Goal: Connect with others: Connect with others

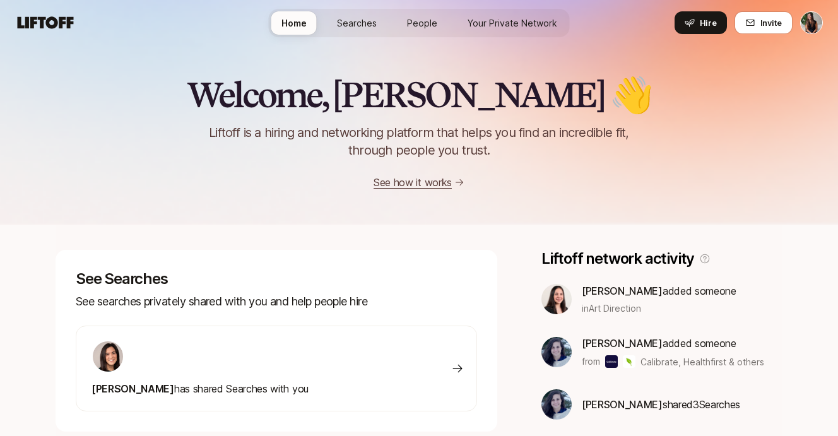
click at [356, 34] on link "Searches" at bounding box center [357, 22] width 60 height 23
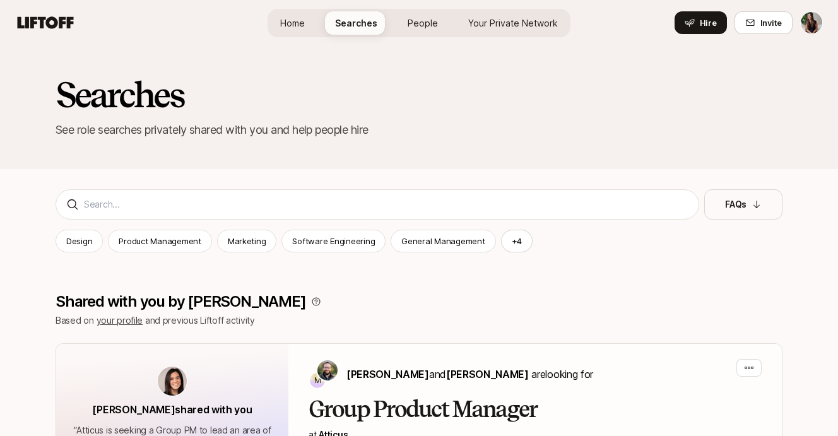
click at [348, 25] on span "Searches" at bounding box center [356, 22] width 42 height 13
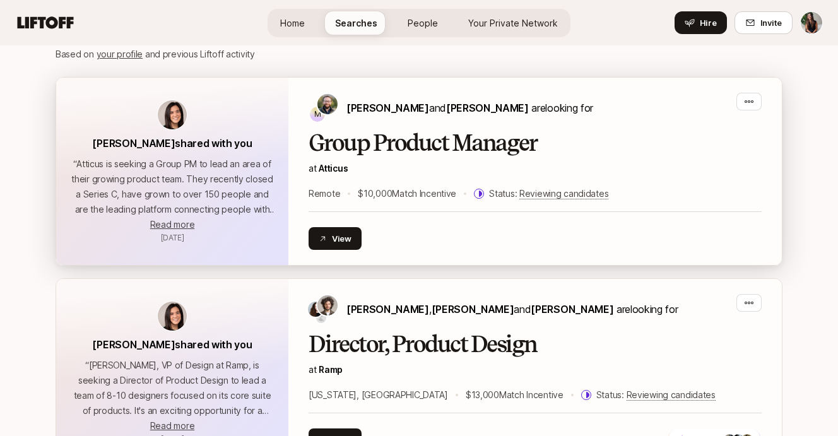
scroll to position [263, 0]
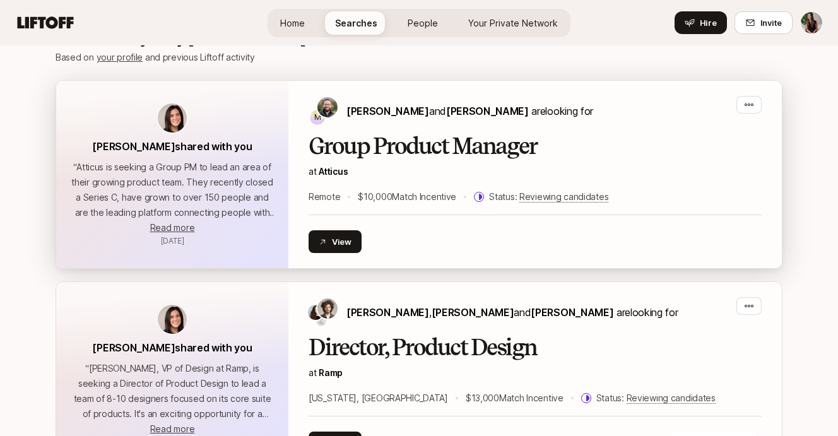
click at [359, 148] on h2 "Group Product Manager" at bounding box center [534, 146] width 453 height 25
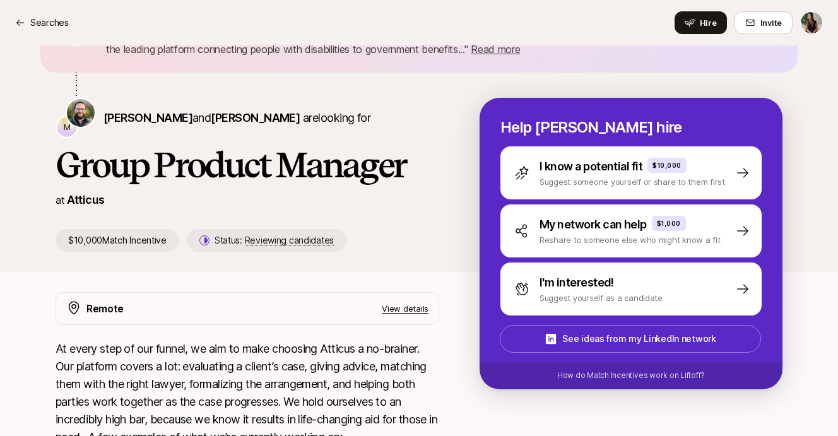
scroll to position [95, 0]
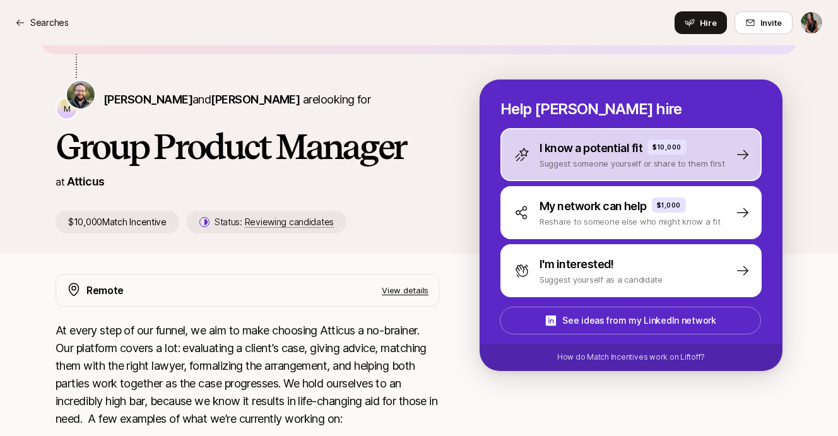
click at [606, 158] on p "Suggest someone yourself or share to them first" at bounding box center [631, 163] width 185 height 13
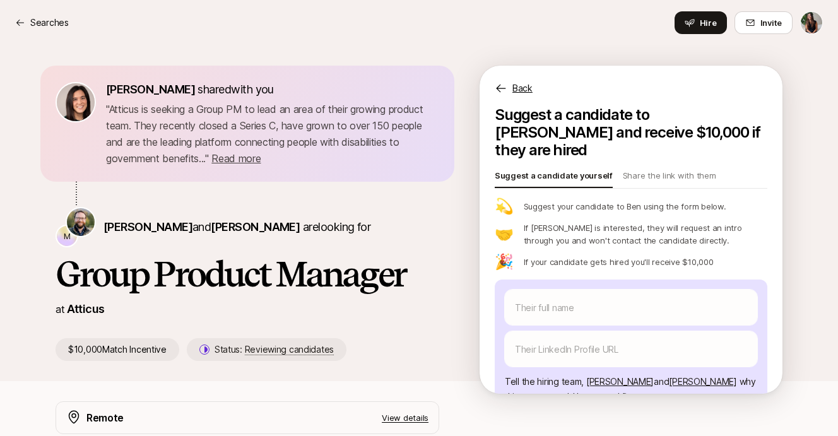
scroll to position [1, 0]
click at [660, 168] on p "Share the link with them" at bounding box center [669, 177] width 93 height 18
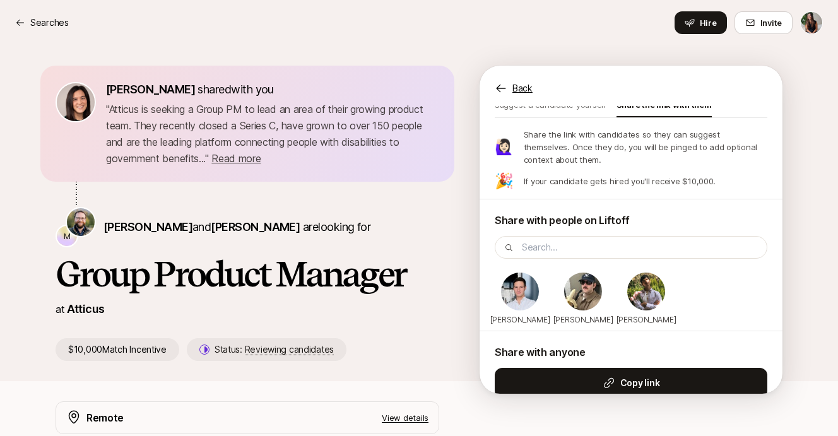
scroll to position [63, 0]
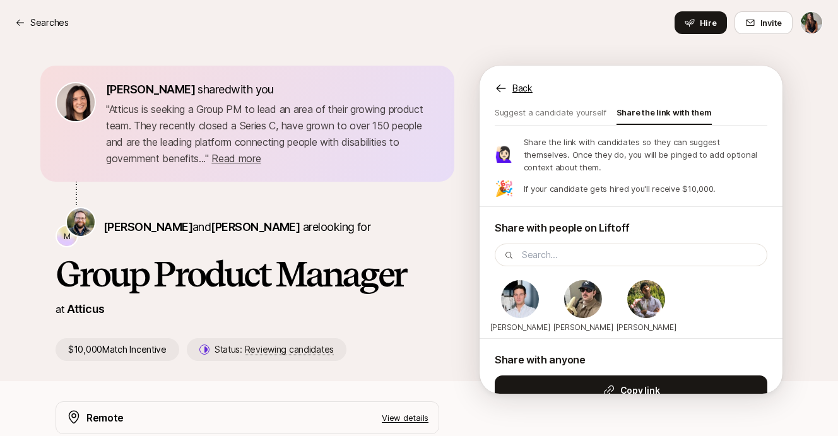
click at [510, 84] on div "Back" at bounding box center [630, 81] width 303 height 30
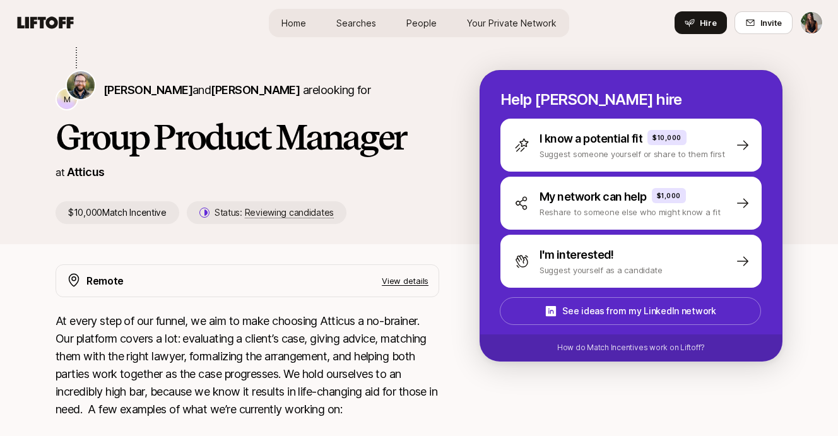
scroll to position [120, 0]
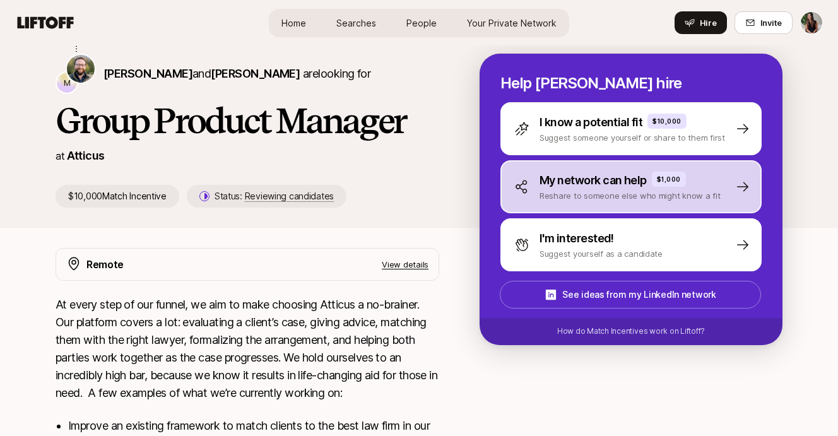
click at [573, 180] on p "My network can help" at bounding box center [592, 181] width 107 height 18
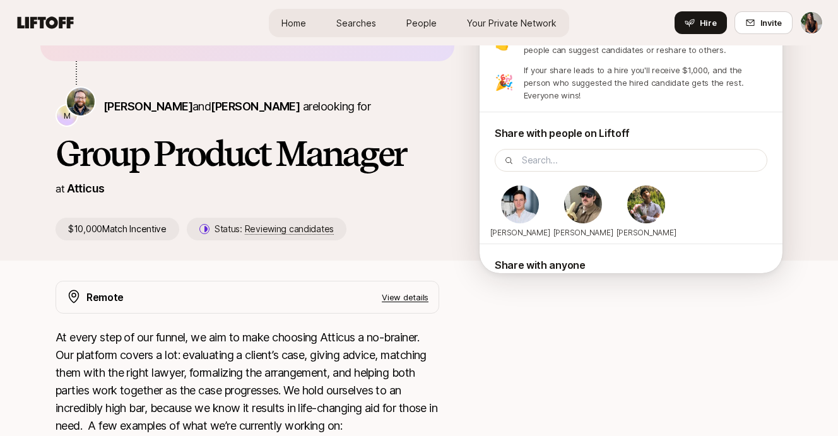
scroll to position [12, 0]
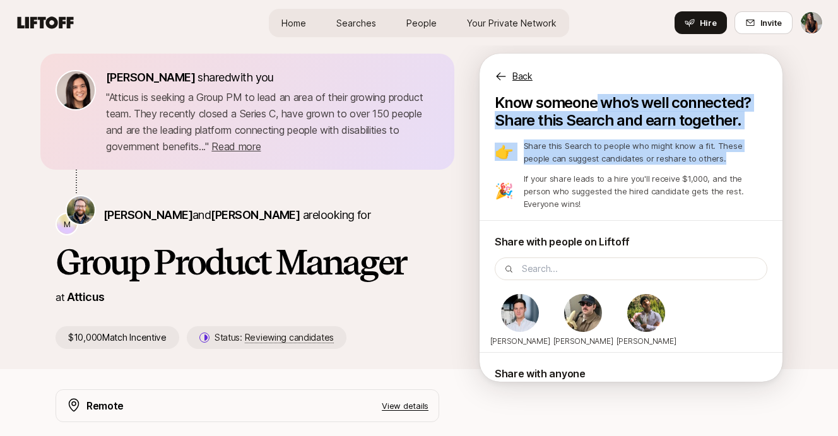
drag, startPoint x: 594, startPoint y: 108, endPoint x: 657, endPoint y: 165, distance: 84.9
click at [657, 165] on div "Know someone who’s well connected? Share this Search and earn together. 👉 Share…" at bounding box center [631, 266] width 272 height 344
click at [657, 165] on div "👉 Share this Search to people who might know a fit. These people can suggest ca…" at bounding box center [631, 174] width 272 height 71
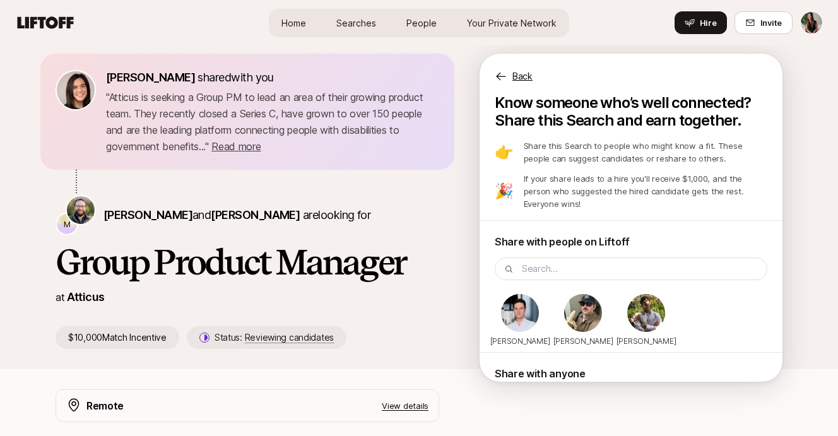
click at [512, 81] on p "Back" at bounding box center [522, 76] width 20 height 15
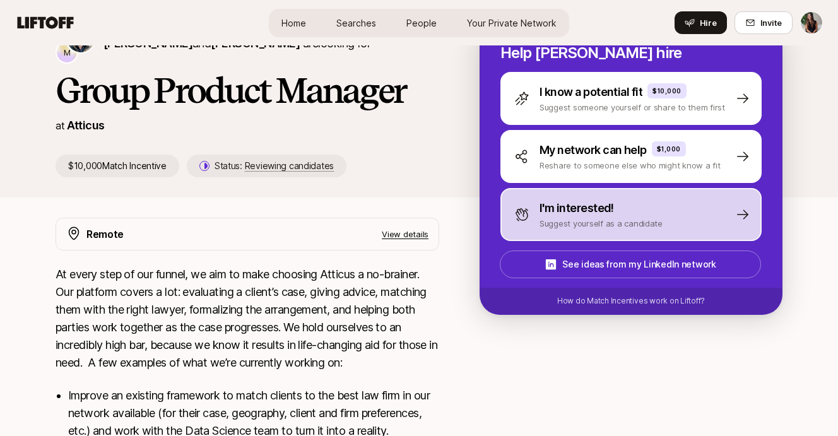
click at [584, 225] on p "Suggest yourself as a candidate" at bounding box center [600, 223] width 123 height 13
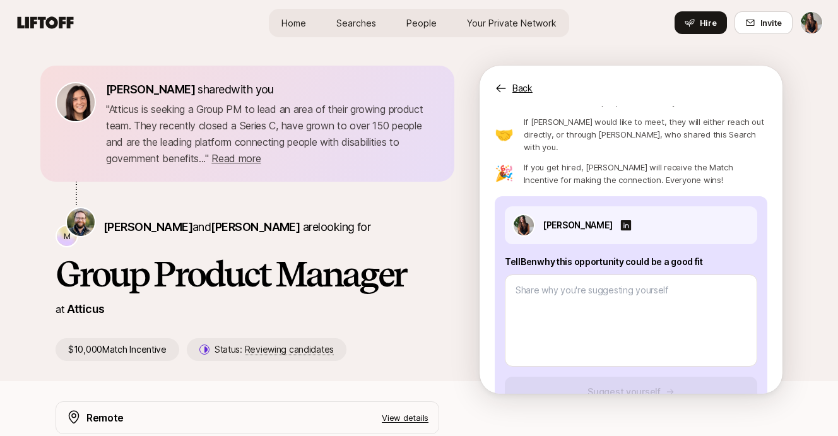
scroll to position [94, 0]
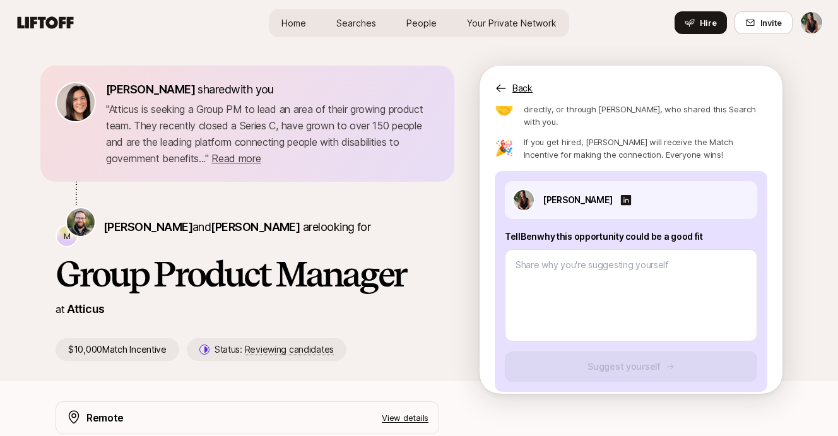
click at [409, 9] on div "Home Searches People Your Private Network Hire" at bounding box center [419, 23] width 300 height 28
click at [416, 22] on span "People" at bounding box center [421, 22] width 30 height 13
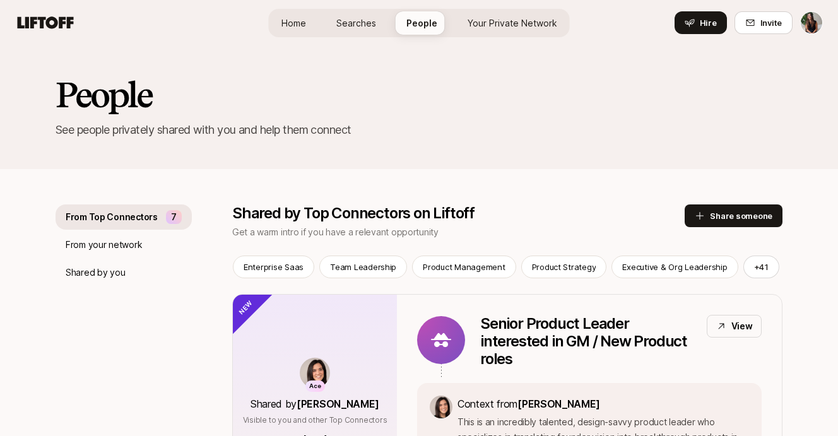
click at [489, 29] on span "Your Private Network" at bounding box center [512, 22] width 90 height 13
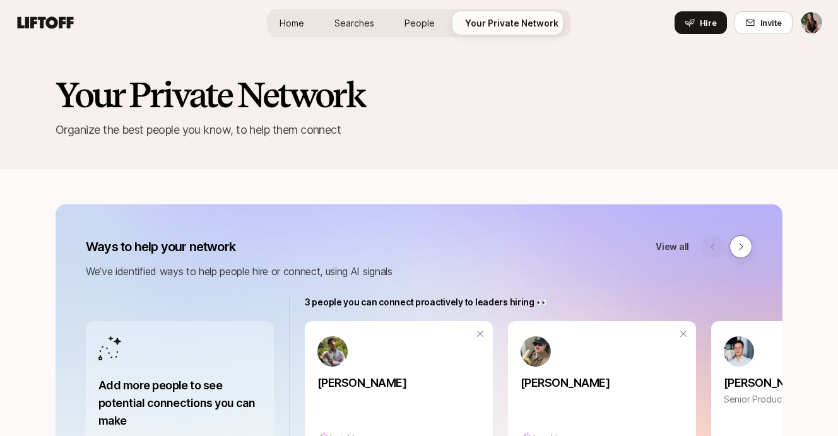
click at [434, 18] on span "People" at bounding box center [419, 22] width 30 height 13
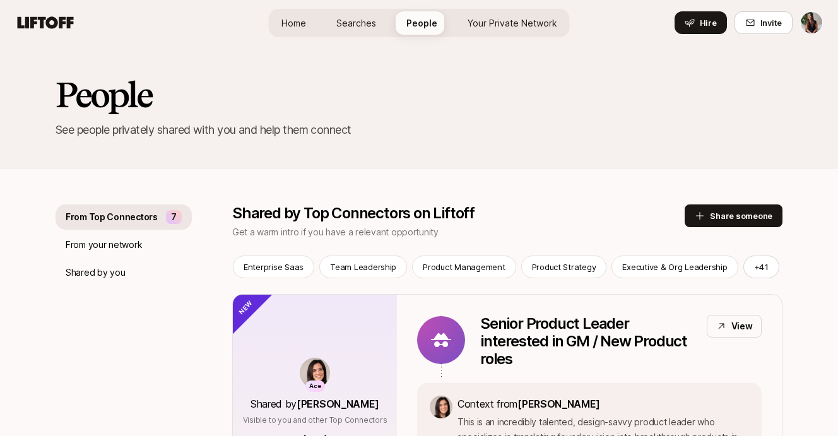
click at [302, 28] on span "Home" at bounding box center [293, 22] width 25 height 13
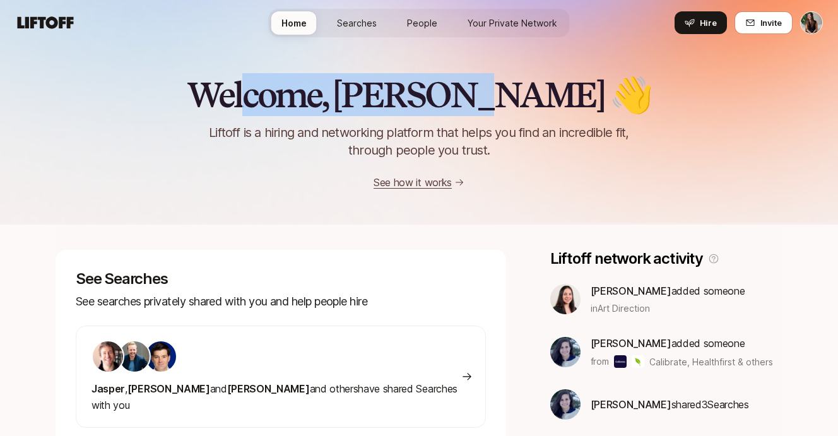
drag, startPoint x: 343, startPoint y: 90, endPoint x: 517, endPoint y: 151, distance: 185.1
click at [517, 151] on div "Welcome, Ciara 👋 Liftoff is a hiring and networking platform that helps you fin…" at bounding box center [419, 133] width 838 height 115
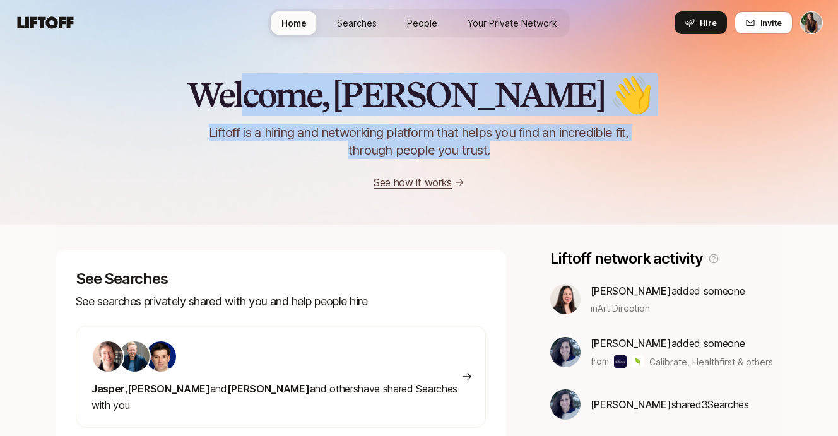
click at [472, 115] on div "Welcome, Ciara 👋 Liftoff is a hiring and networking platform that helps you fin…" at bounding box center [419, 133] width 838 height 115
drag, startPoint x: 510, startPoint y: 167, endPoint x: 264, endPoint y: 81, distance: 261.1
click at [264, 81] on div "Welcome, Ciara 👋 Liftoff is a hiring and networking platform that helps you fin…" at bounding box center [419, 133] width 838 height 115
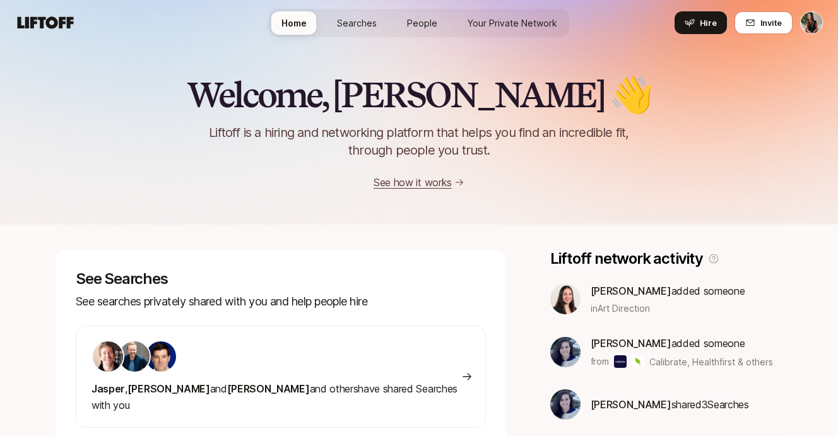
click at [424, 26] on span "People" at bounding box center [422, 22] width 30 height 13
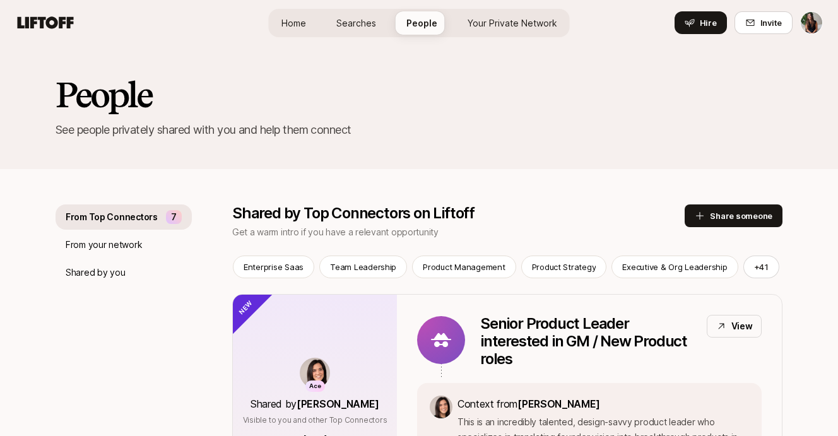
click at [356, 31] on link "Searches" at bounding box center [356, 22] width 60 height 23
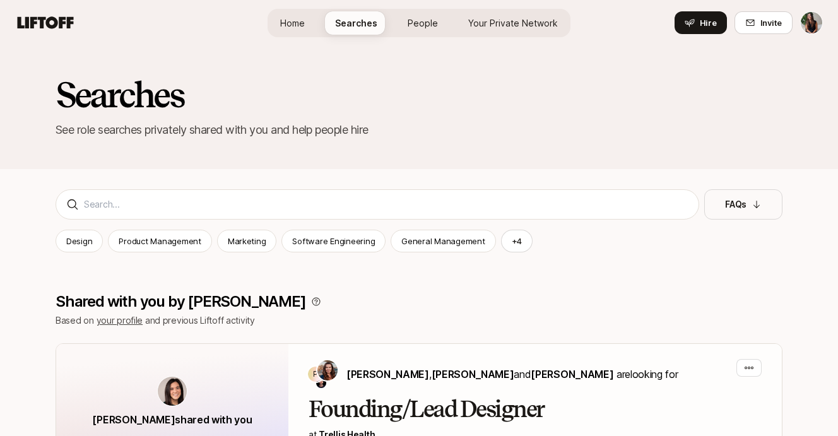
click at [304, 23] on span "Home" at bounding box center [292, 22] width 25 height 13
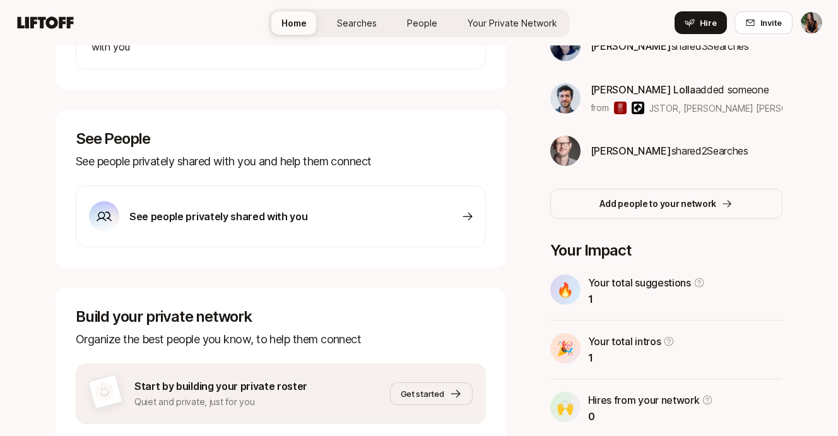
scroll to position [401, 0]
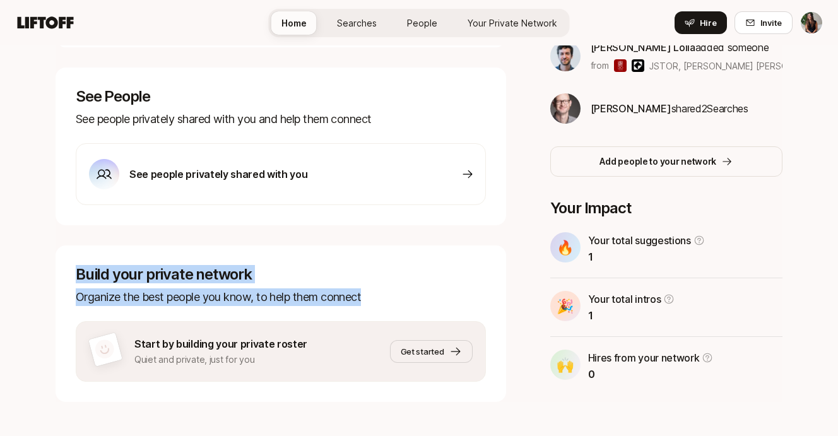
drag, startPoint x: 71, startPoint y: 253, endPoint x: 377, endPoint y: 283, distance: 306.8
click at [377, 283] on div "Build your private network Organize the best people you know, to help them conn…" at bounding box center [281, 323] width 450 height 156
click at [377, 288] on p "Organize the best people you know, to help them connect" at bounding box center [281, 297] width 410 height 18
drag, startPoint x: 134, startPoint y: 247, endPoint x: 229, endPoint y: 281, distance: 101.2
click at [229, 281] on div "Build your private network Organize the best people you know, to help them conn…" at bounding box center [281, 323] width 450 height 156
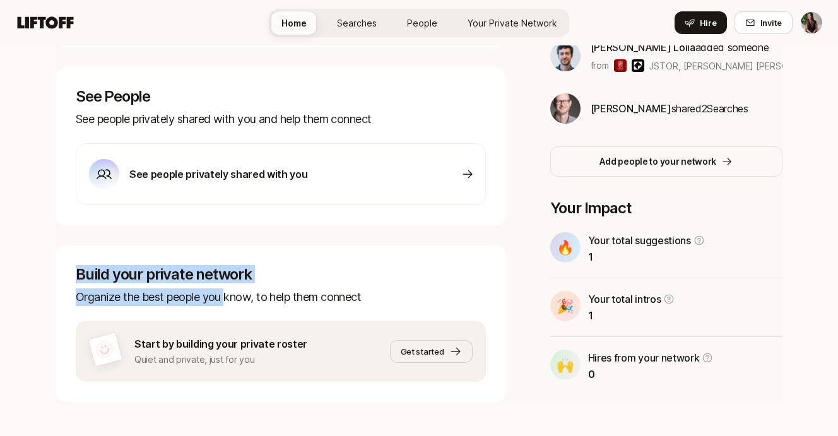
click at [229, 288] on p "Organize the best people you know, to help them connect" at bounding box center [281, 297] width 410 height 18
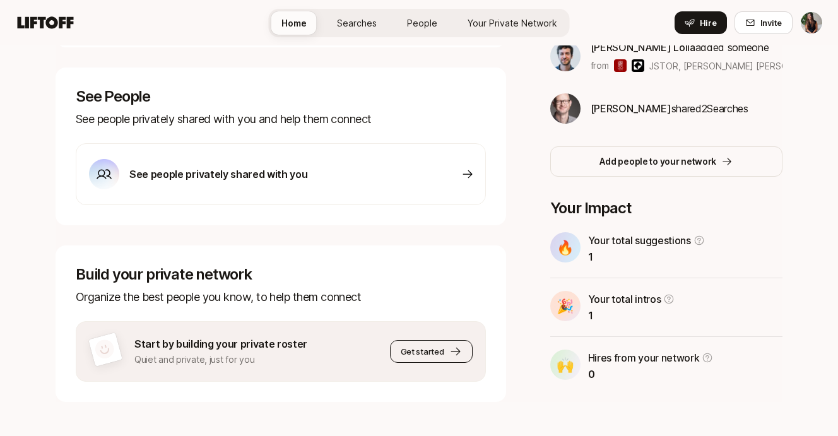
click at [418, 343] on button "Get started" at bounding box center [431, 351] width 83 height 23
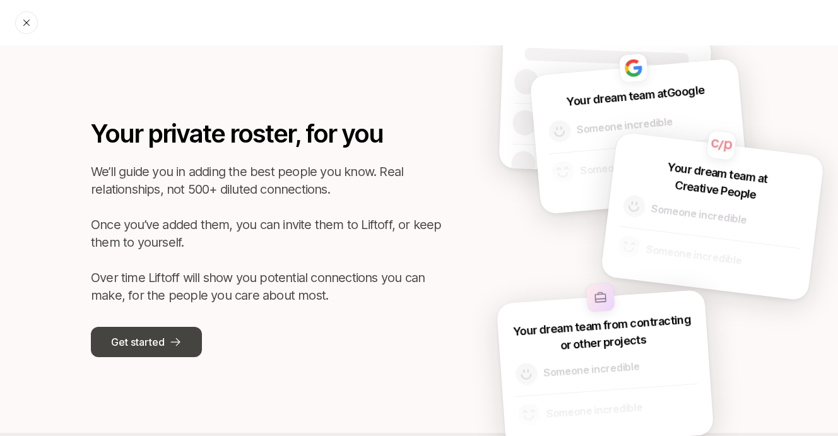
click at [134, 346] on p "Get started" at bounding box center [137, 342] width 53 height 16
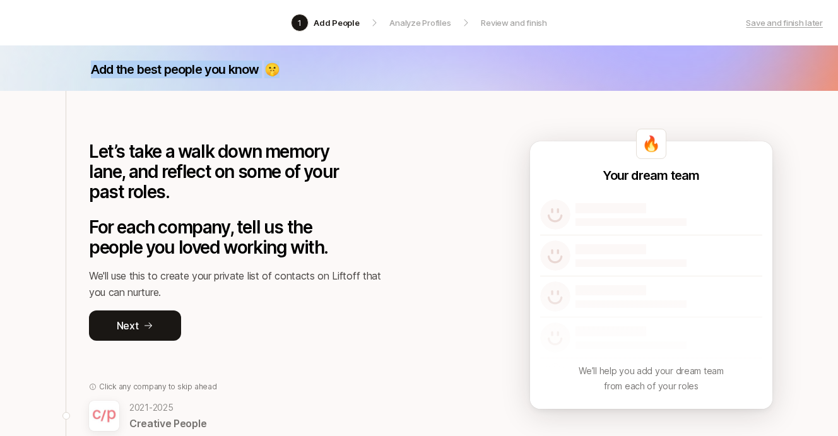
drag, startPoint x: 83, startPoint y: 74, endPoint x: 303, endPoint y: 78, distance: 220.2
click at [303, 78] on div "Add the best people you know 🤫" at bounding box center [419, 67] width 838 height 45
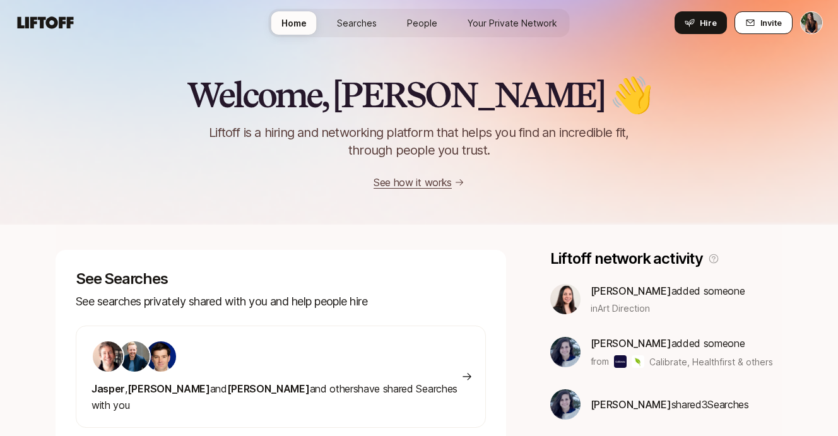
click at [753, 29] on button "Invite" at bounding box center [763, 22] width 58 height 23
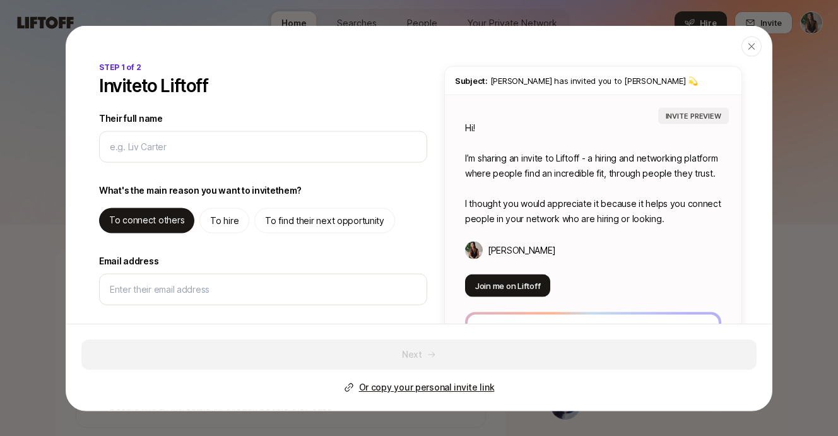
type textarea "x"
click at [425, 385] on p "Or copy your personal invite link" at bounding box center [427, 387] width 136 height 15
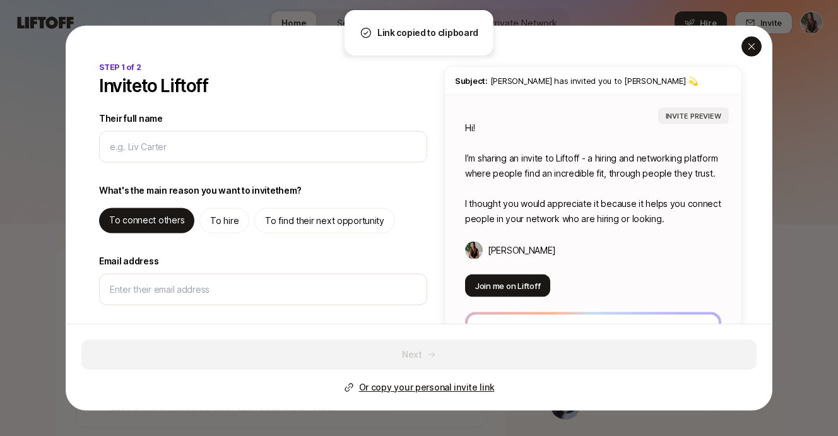
click at [749, 47] on icon "button" at bounding box center [751, 46] width 6 height 6
